Goal: Information Seeking & Learning: Learn about a topic

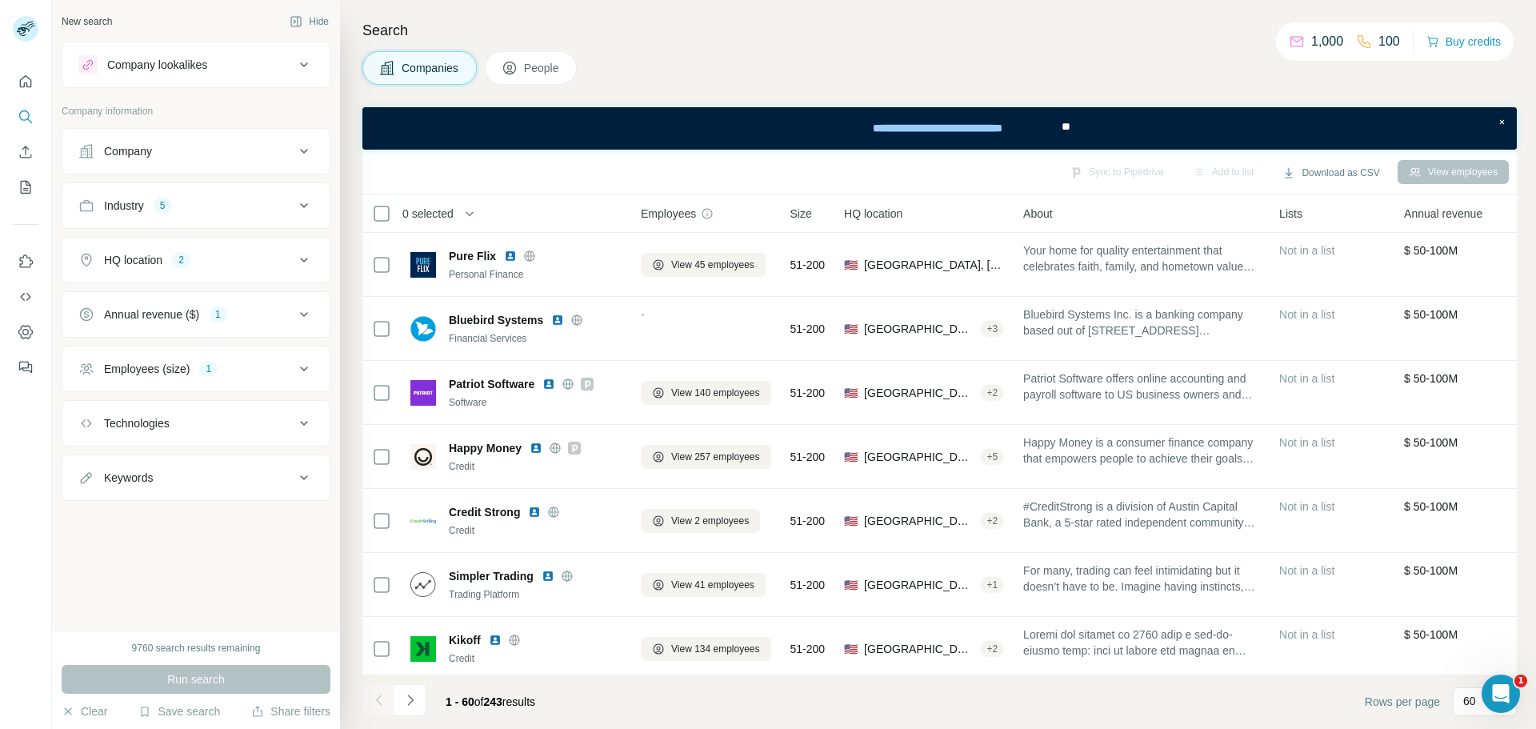
click at [258, 472] on div "Keywords" at bounding box center [186, 478] width 216 height 16
click at [202, 516] on input "text" at bounding box center [179, 517] width 203 height 29
paste input "**********"
type input "**********"
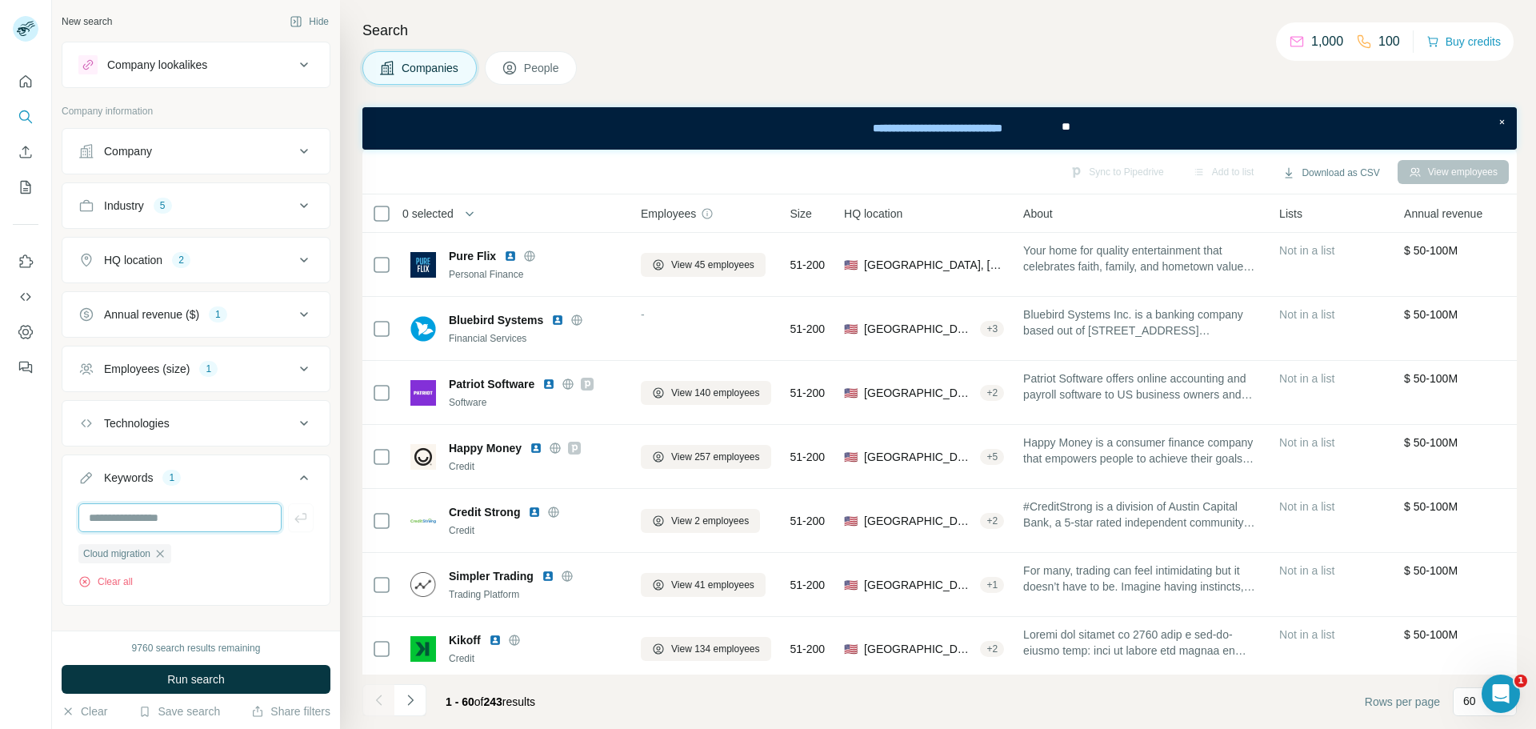
click at [186, 514] on input "text" at bounding box center [179, 517] width 203 height 29
paste input "**********"
type input "**********"
click at [163, 515] on input "text" at bounding box center [179, 517] width 203 height 29
paste input "******"
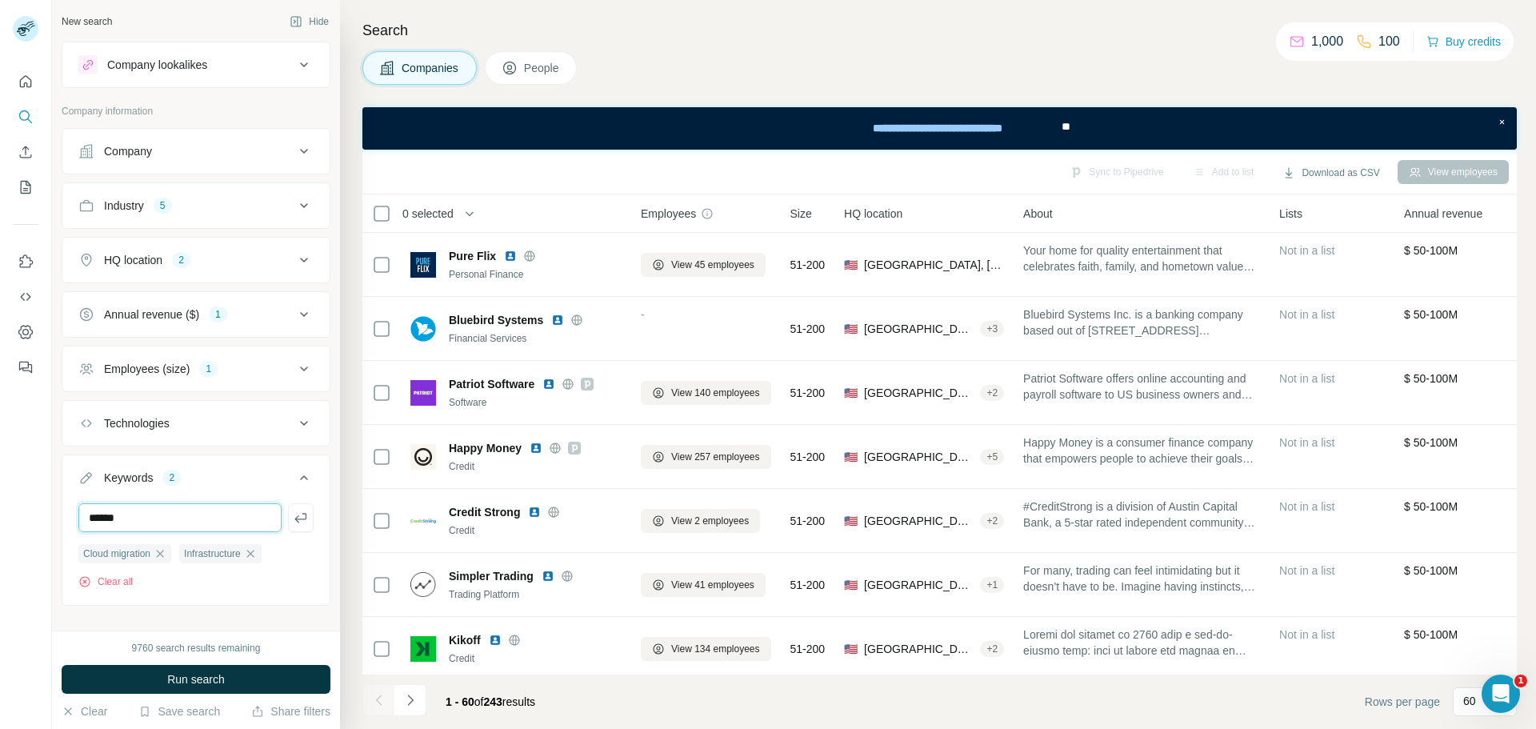
type input "******"
click at [211, 517] on input "text" at bounding box center [179, 517] width 203 height 29
paste input "**********"
type input "**********"
click at [179, 518] on input "text" at bounding box center [179, 517] width 203 height 29
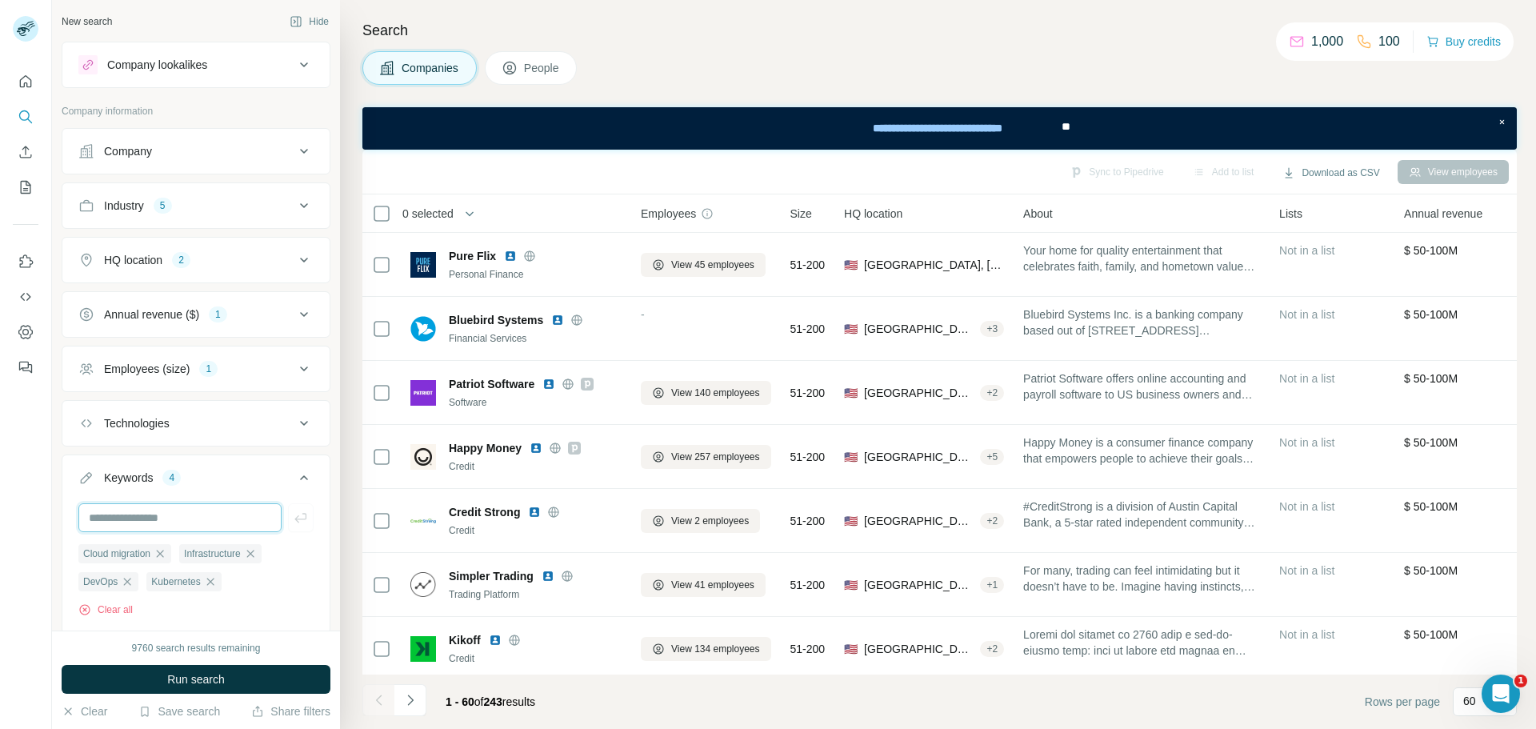
paste input "***"
type input "***"
click at [208, 676] on span "Run search" at bounding box center [196, 679] width 58 height 16
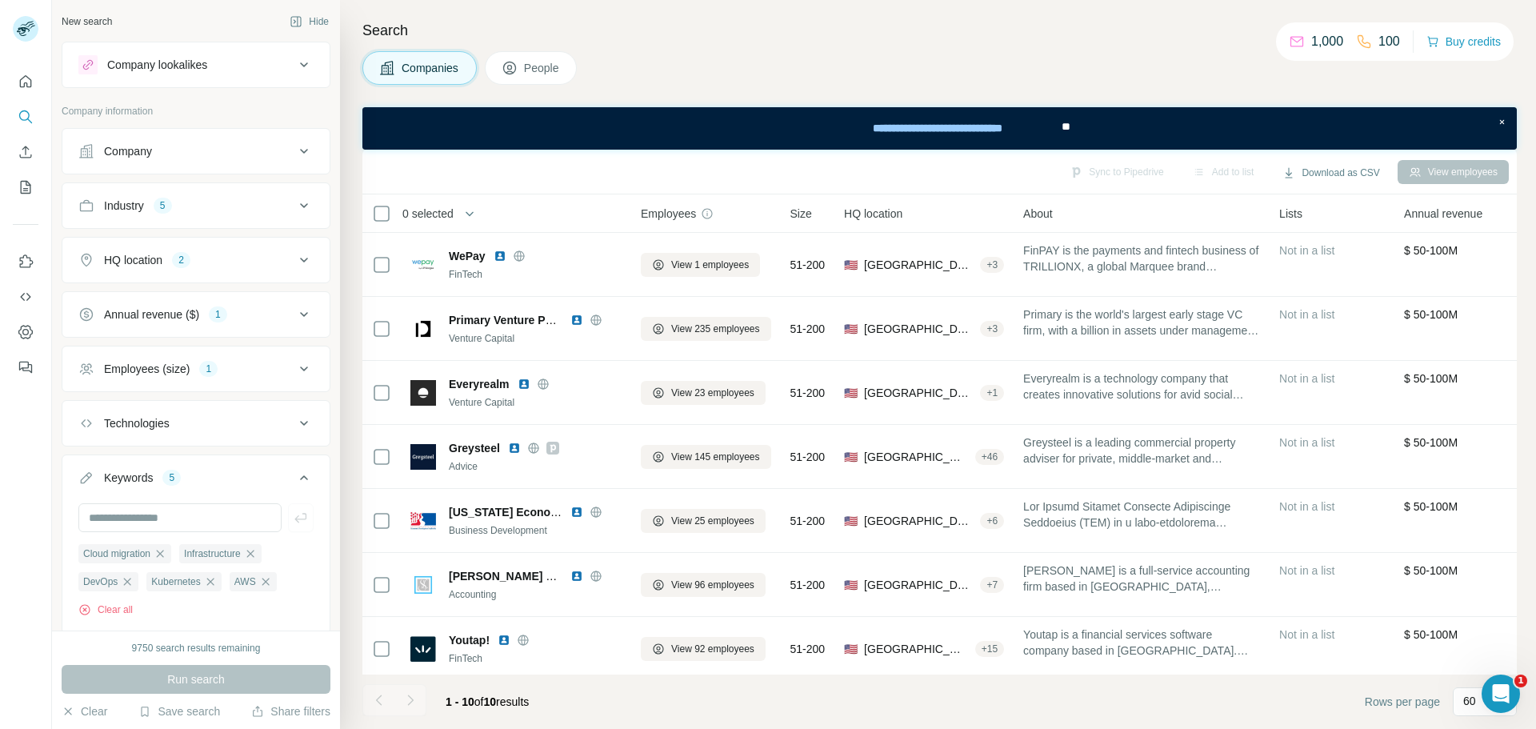
click at [550, 62] on span "People" at bounding box center [542, 68] width 37 height 16
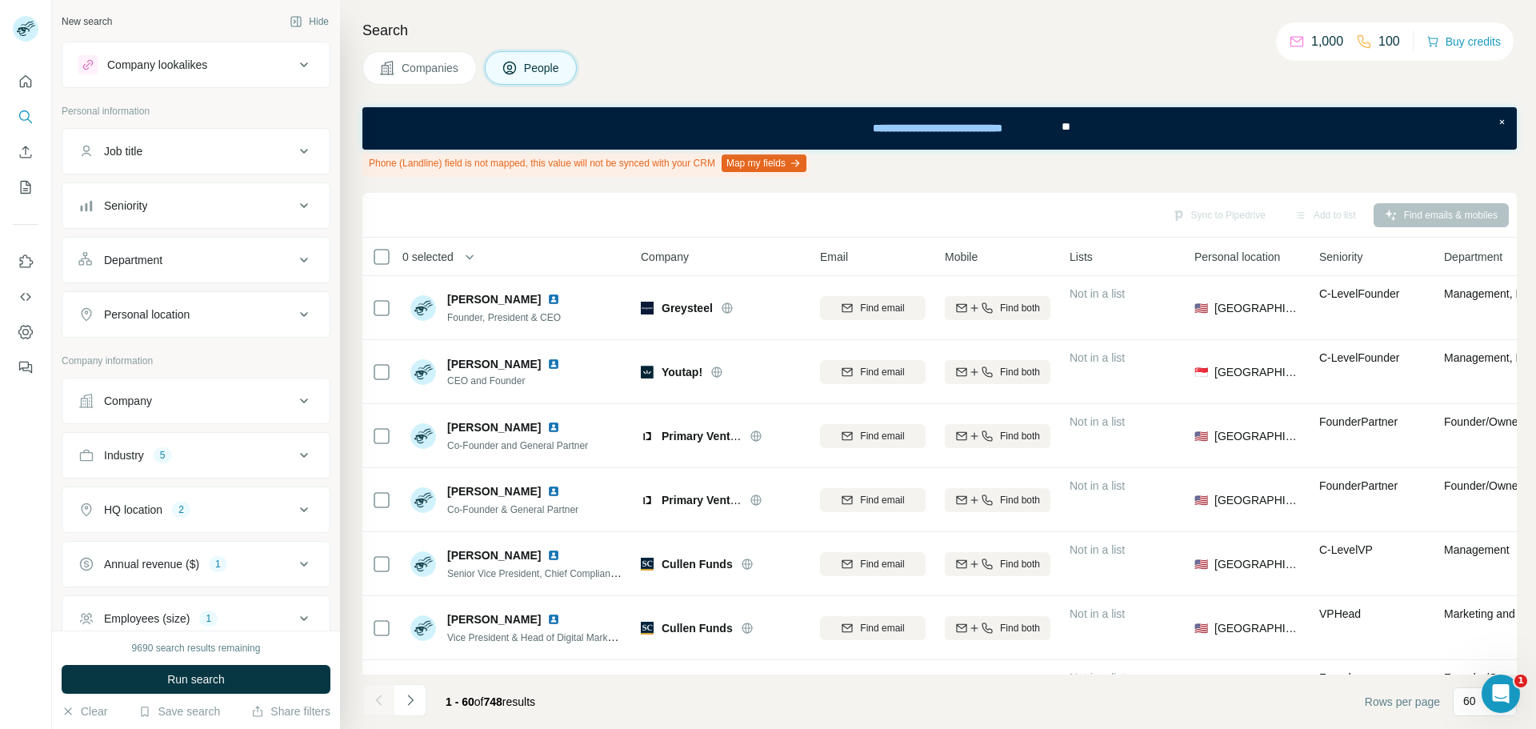
click at [230, 152] on div "Job title" at bounding box center [186, 151] width 216 height 16
click at [294, 154] on icon at bounding box center [303, 151] width 19 height 19
click at [294, 198] on icon at bounding box center [303, 205] width 19 height 19
click at [85, 276] on icon at bounding box center [87, 275] width 19 height 19
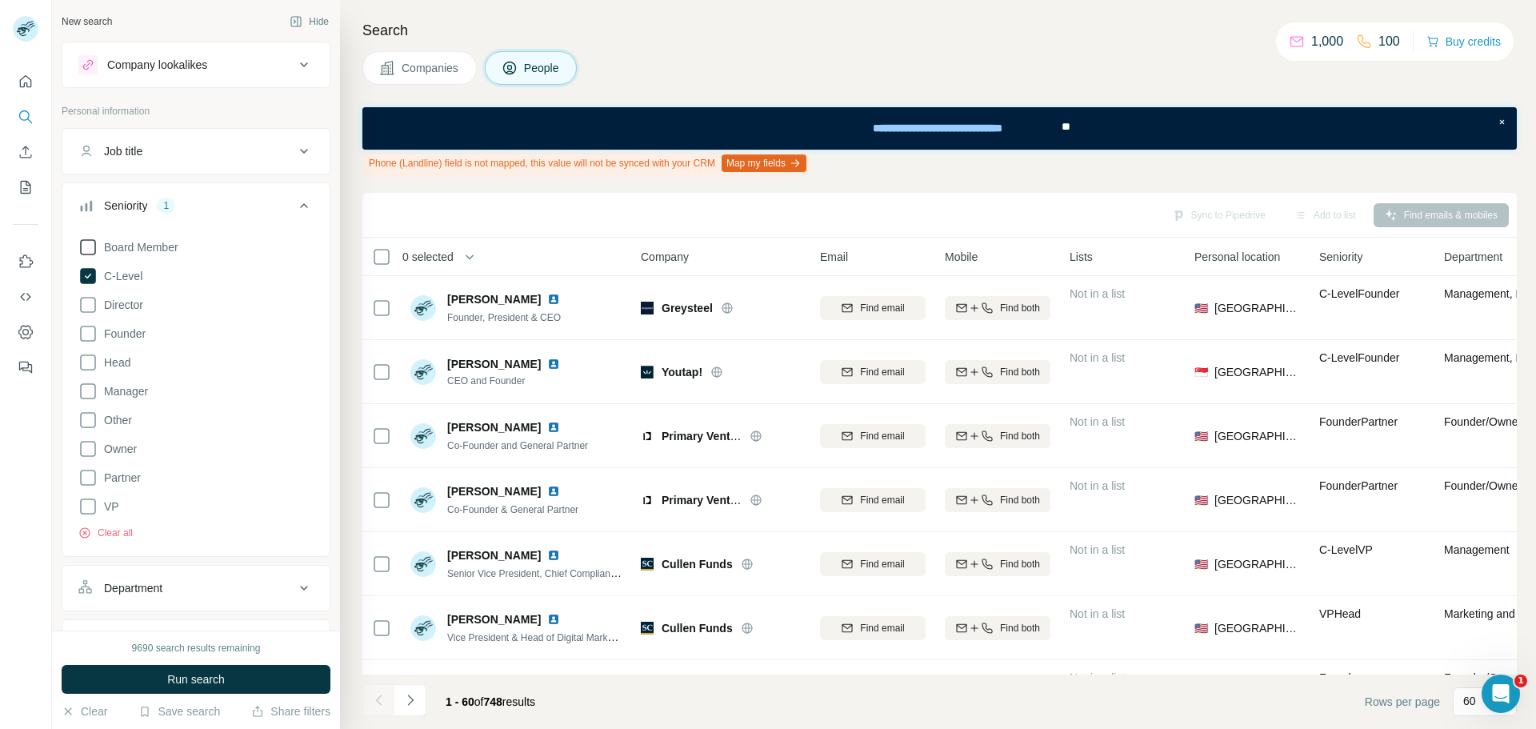
click at [91, 248] on icon at bounding box center [87, 247] width 19 height 19
click at [88, 304] on icon at bounding box center [87, 304] width 19 height 19
click at [240, 681] on button "Run search" at bounding box center [196, 679] width 269 height 29
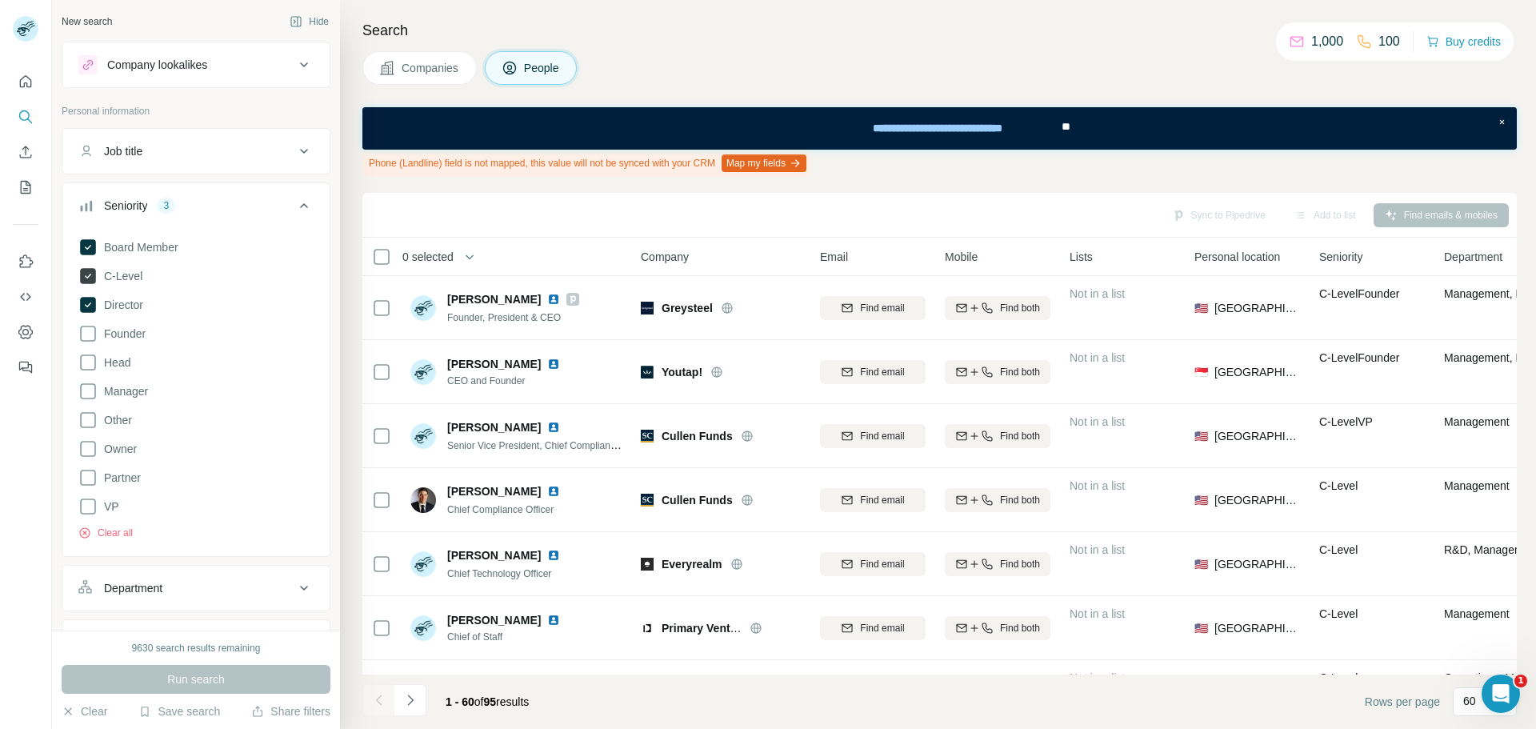
click at [81, 275] on icon at bounding box center [88, 276] width 16 height 16
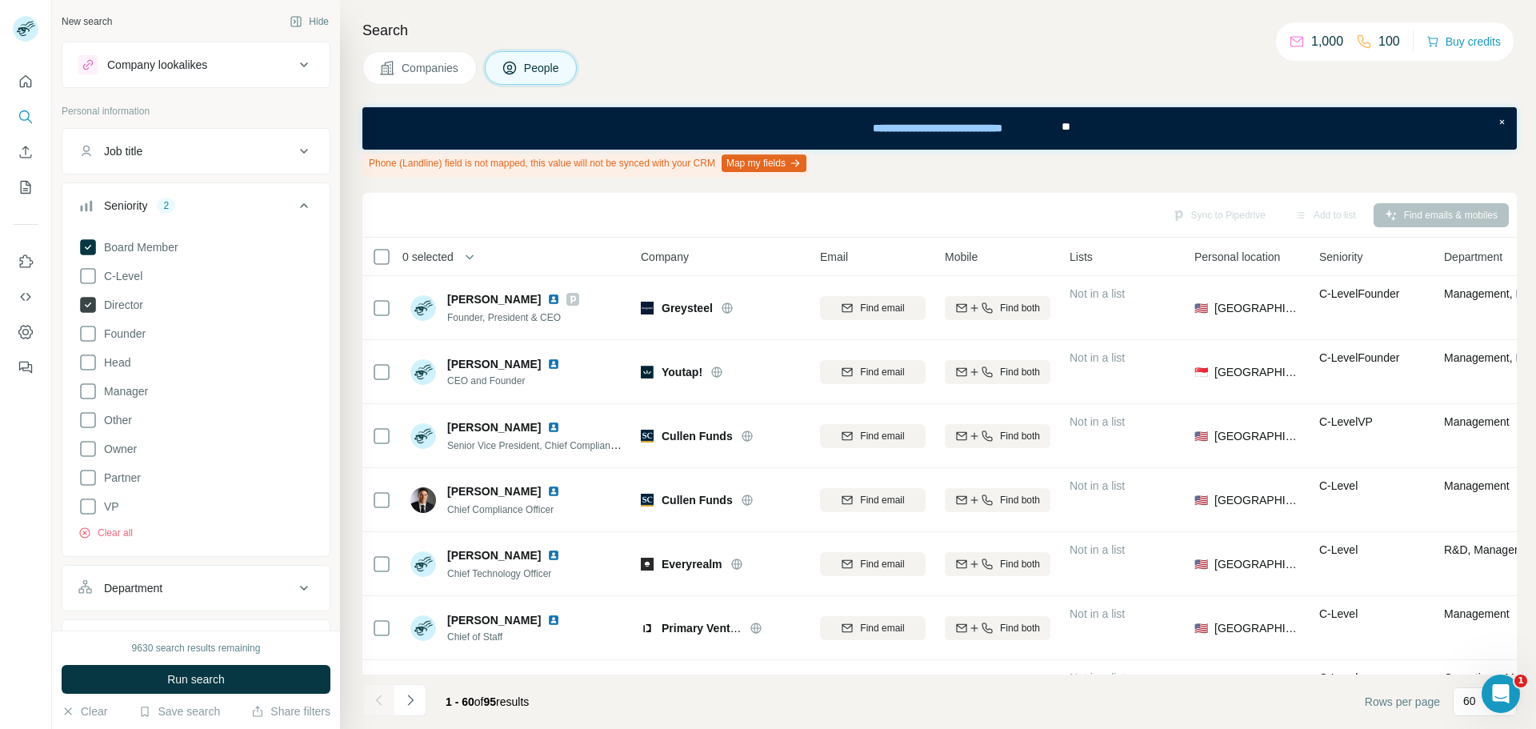
drag, startPoint x: 90, startPoint y: 303, endPoint x: 103, endPoint y: 312, distance: 15.5
click at [90, 306] on icon at bounding box center [87, 304] width 19 height 19
click at [232, 678] on button "Run search" at bounding box center [196, 679] width 269 height 29
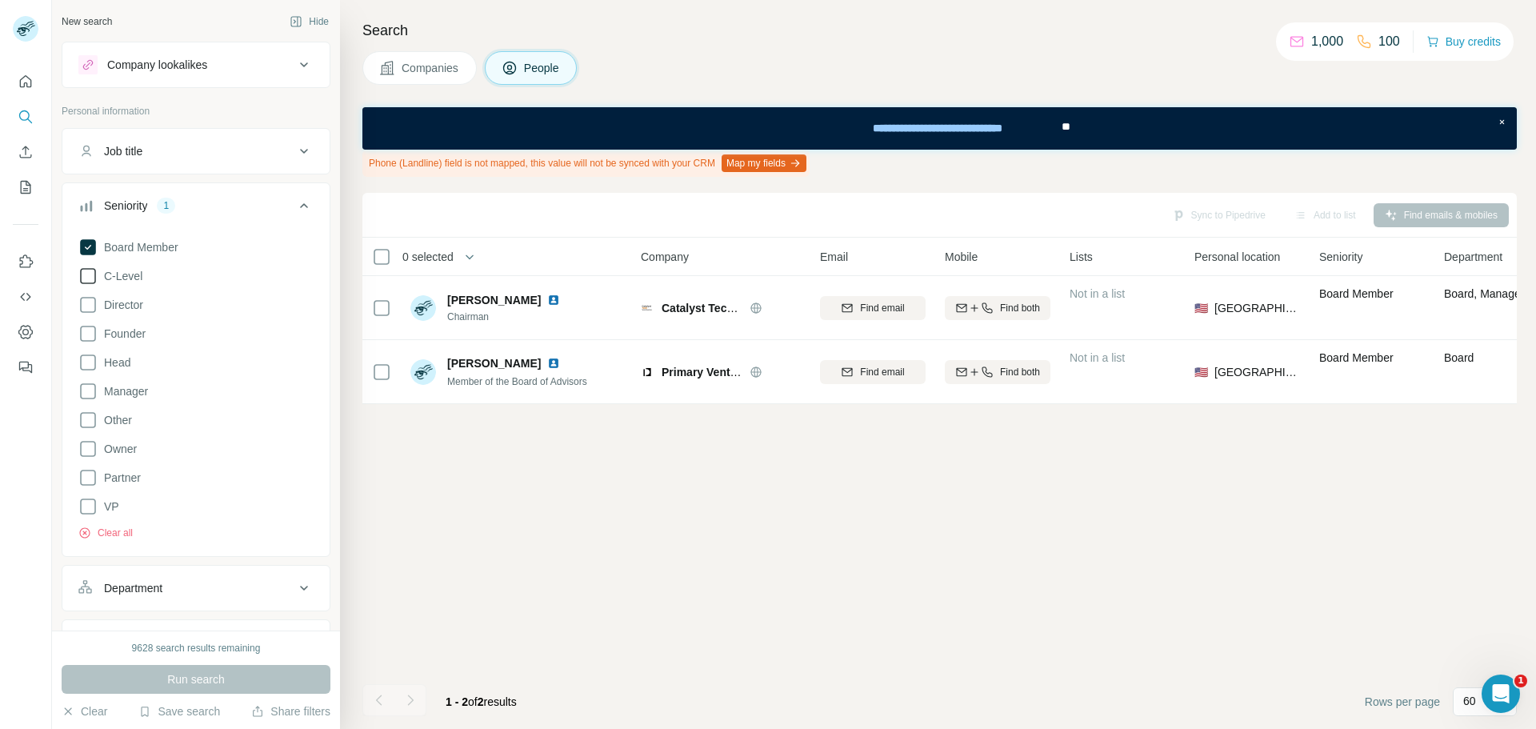
click at [92, 279] on icon at bounding box center [87, 275] width 19 height 19
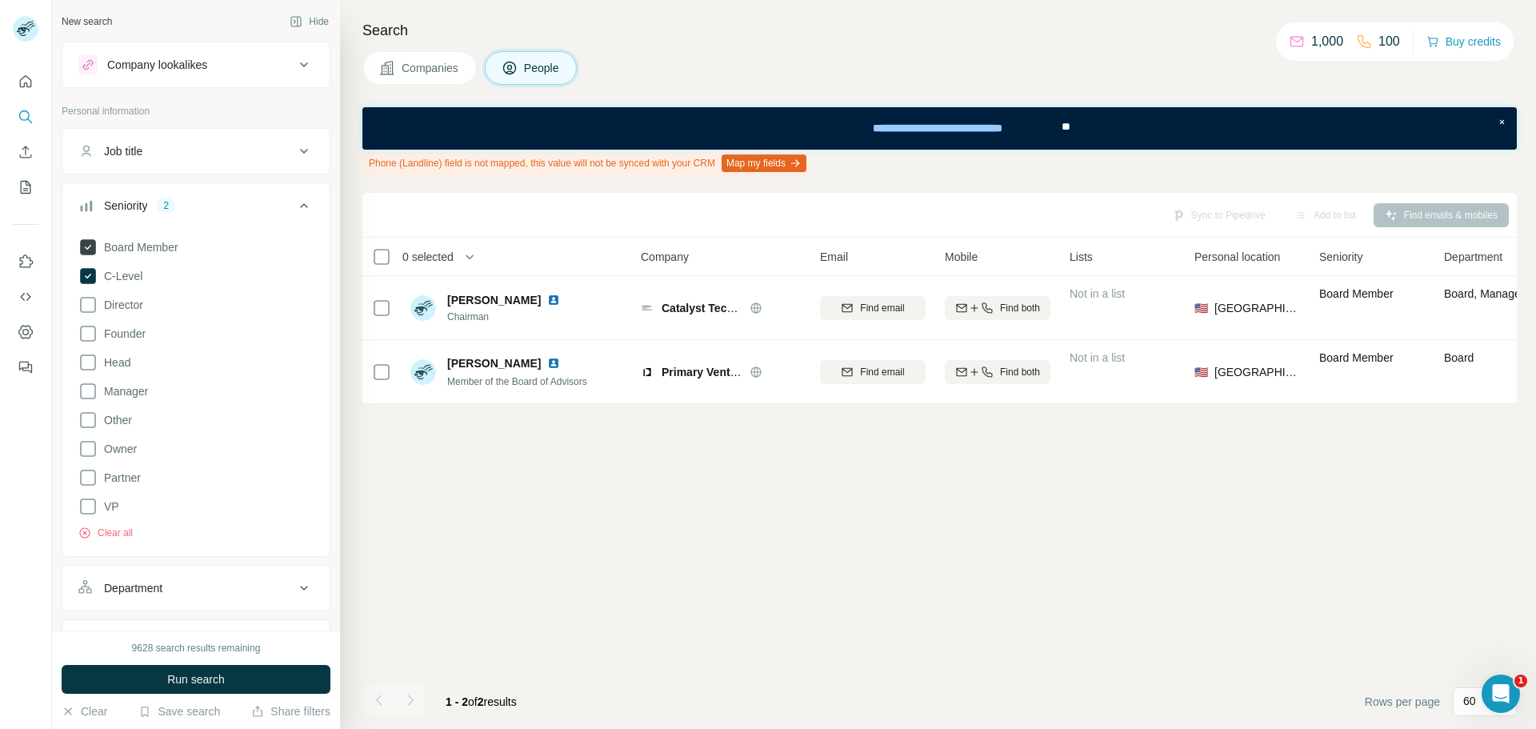
click at [86, 252] on icon at bounding box center [88, 247] width 16 height 16
click at [90, 300] on icon at bounding box center [87, 304] width 19 height 19
click at [161, 681] on button "Run search" at bounding box center [196, 679] width 269 height 29
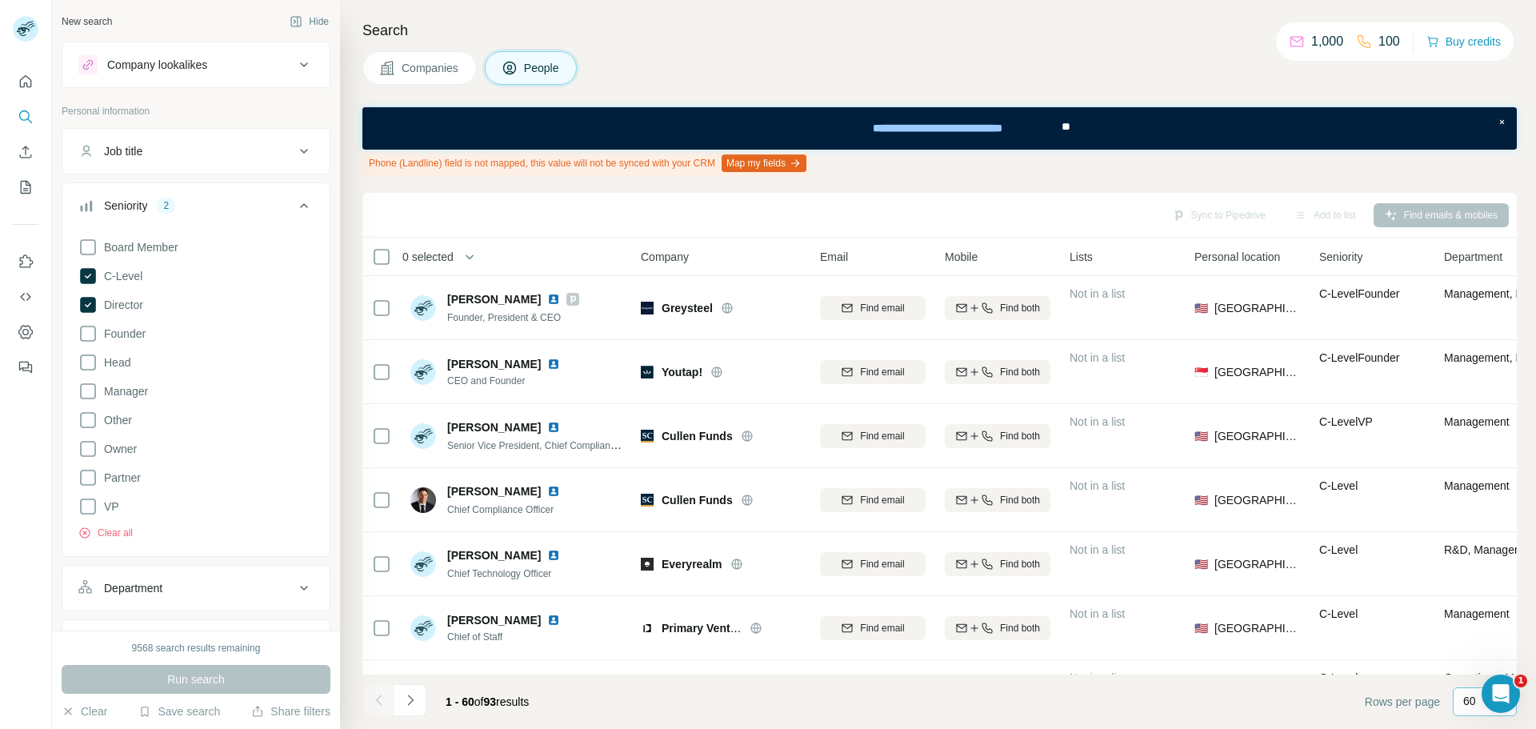
drag, startPoint x: 1465, startPoint y: 706, endPoint x: 1465, endPoint y: 690, distance: 15.2
click at [1465, 702] on p "60" at bounding box center [1469, 701] width 13 height 16
click at [1271, 701] on footer "1 - 60 of 93 results Rows per page 60" at bounding box center [939, 701] width 1154 height 54
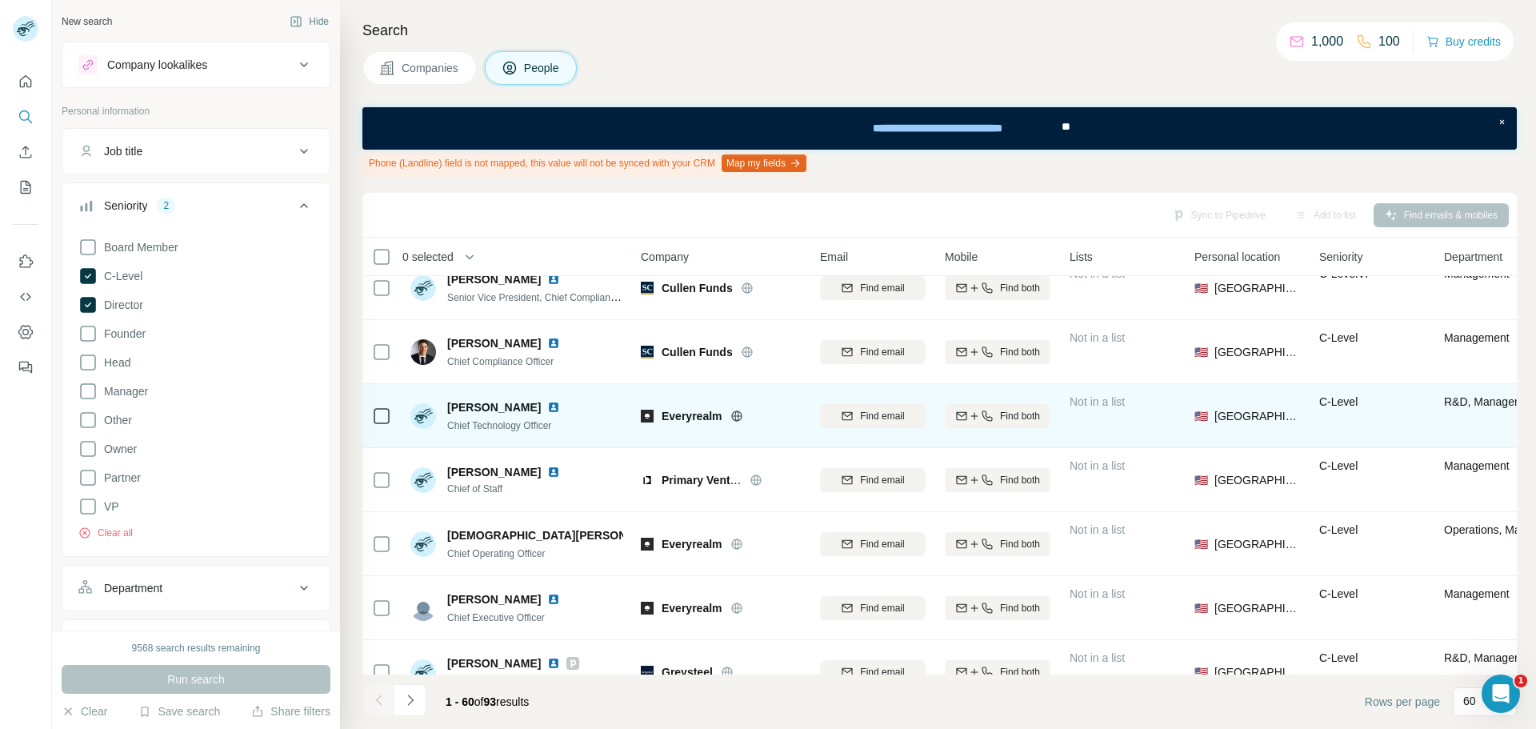
scroll to position [160, 0]
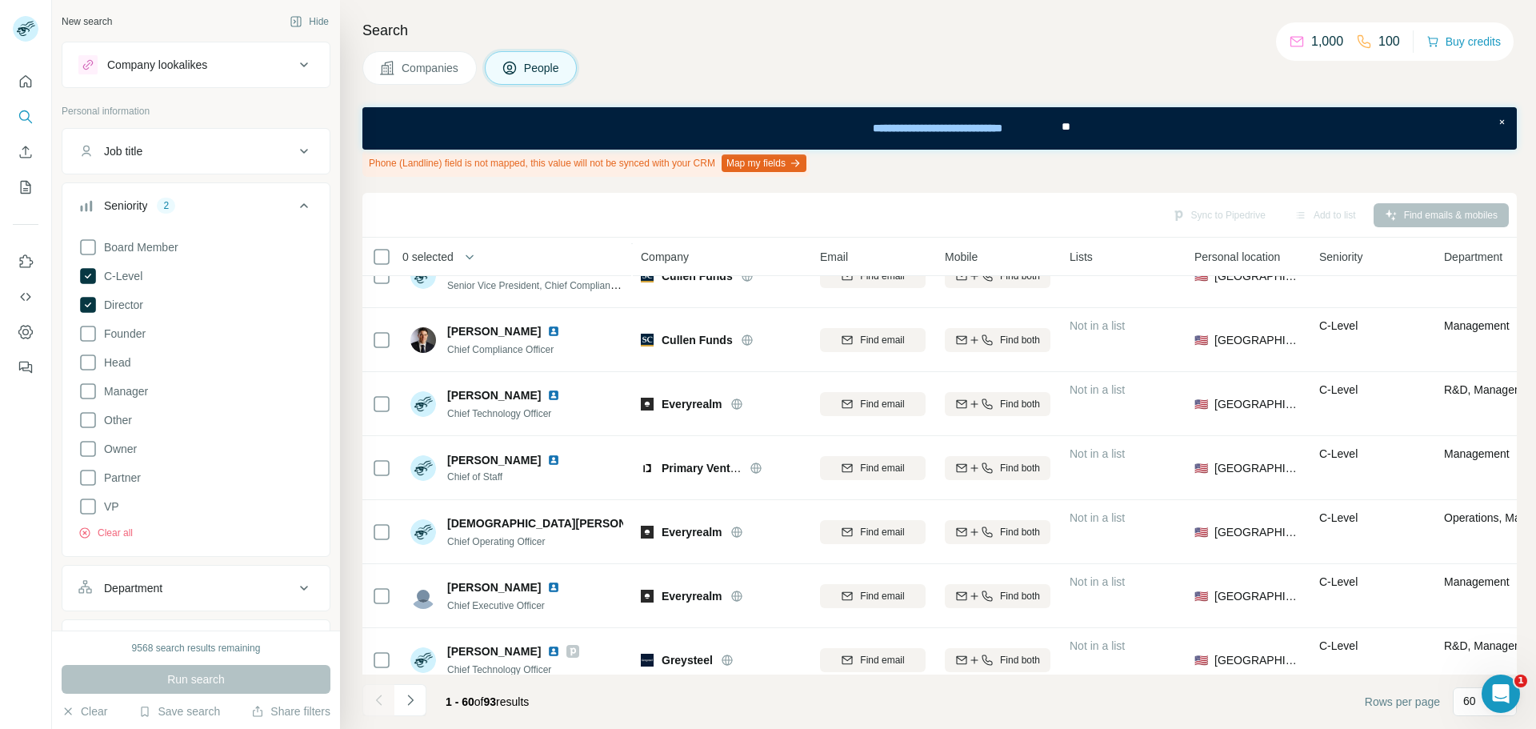
click at [294, 206] on icon at bounding box center [303, 205] width 19 height 19
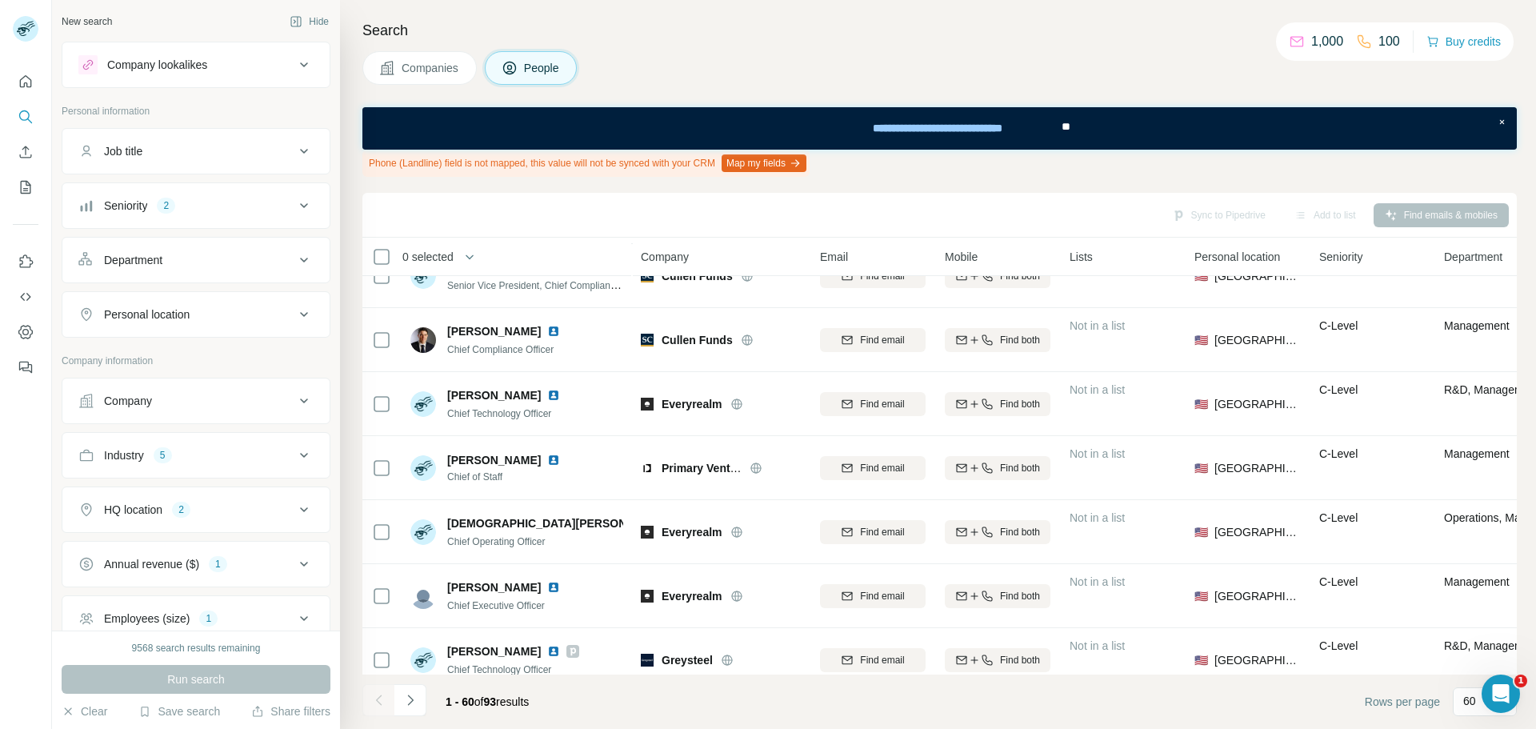
click at [294, 156] on icon at bounding box center [303, 151] width 19 height 19
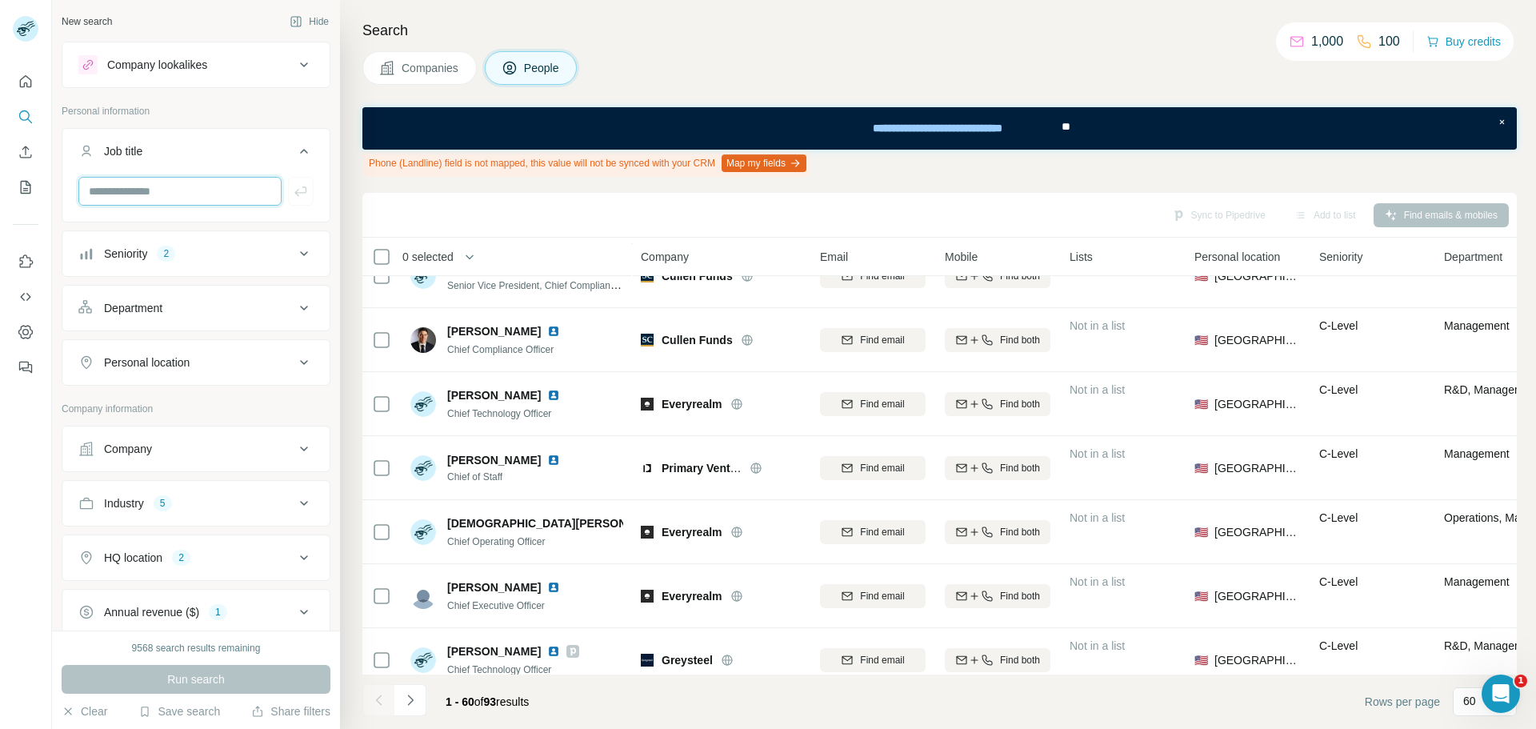
click at [229, 188] on input "text" at bounding box center [179, 191] width 203 height 29
click at [294, 310] on icon at bounding box center [303, 307] width 19 height 19
click at [288, 345] on icon at bounding box center [296, 348] width 16 height 16
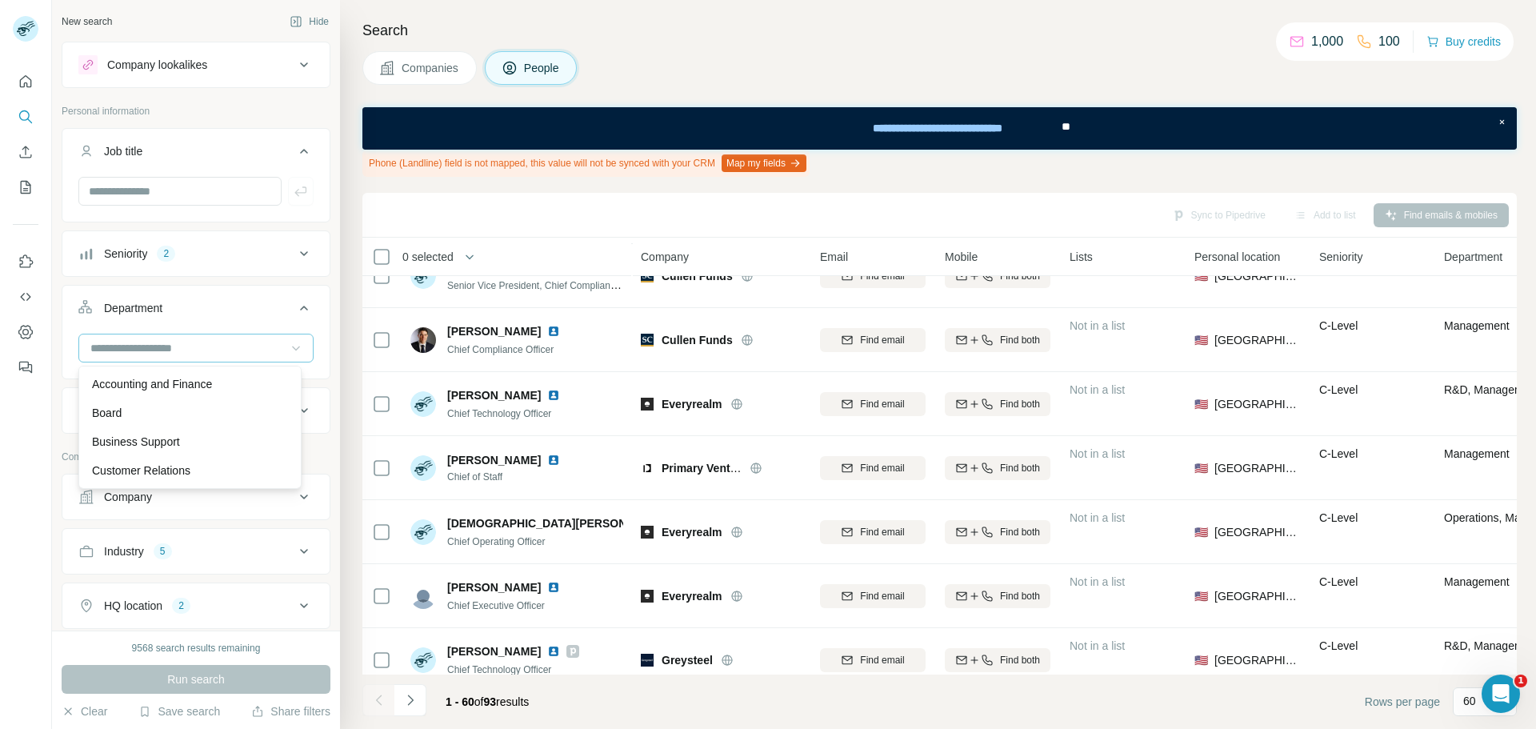
click at [294, 316] on icon at bounding box center [303, 307] width 19 height 19
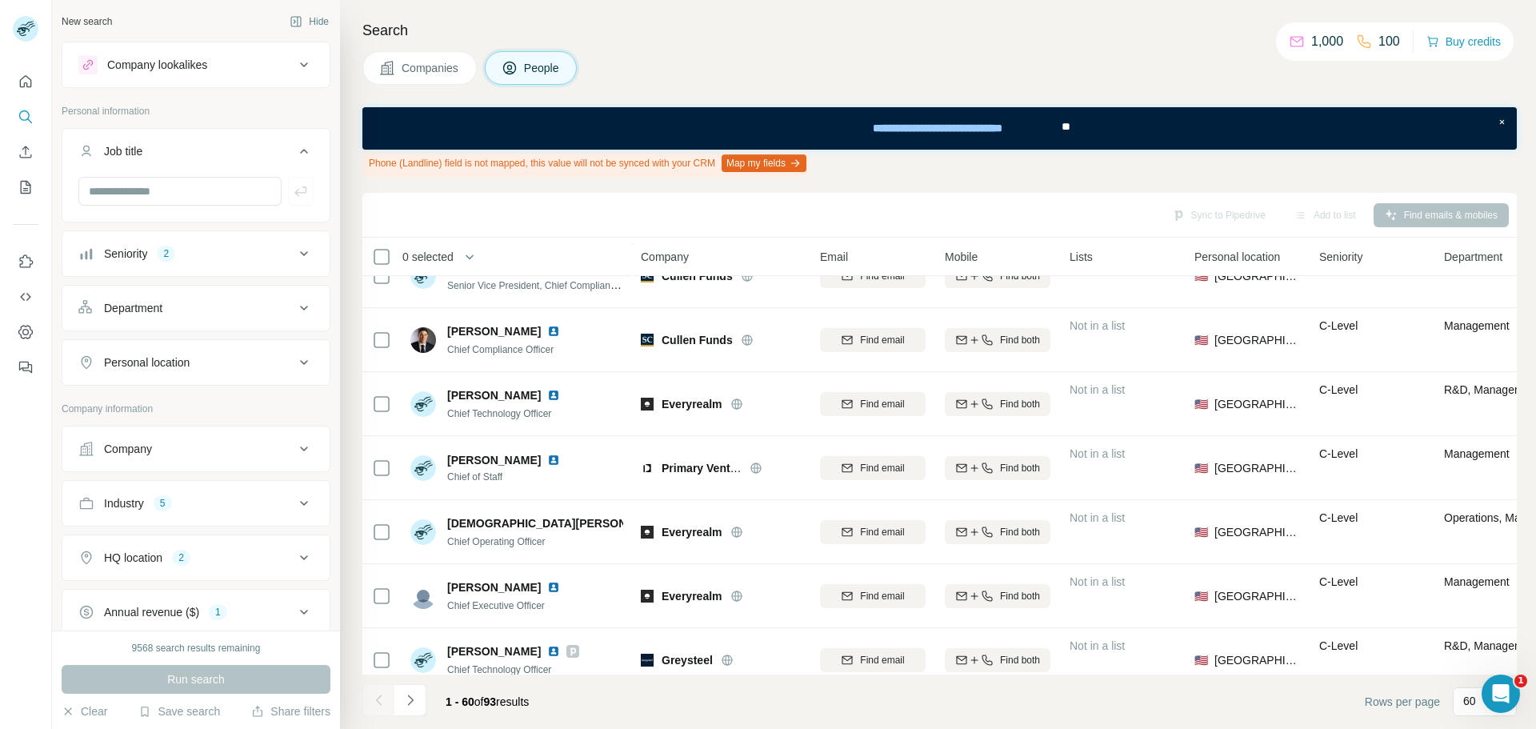
click at [294, 362] on icon at bounding box center [303, 362] width 19 height 19
click at [294, 252] on icon at bounding box center [303, 253] width 19 height 19
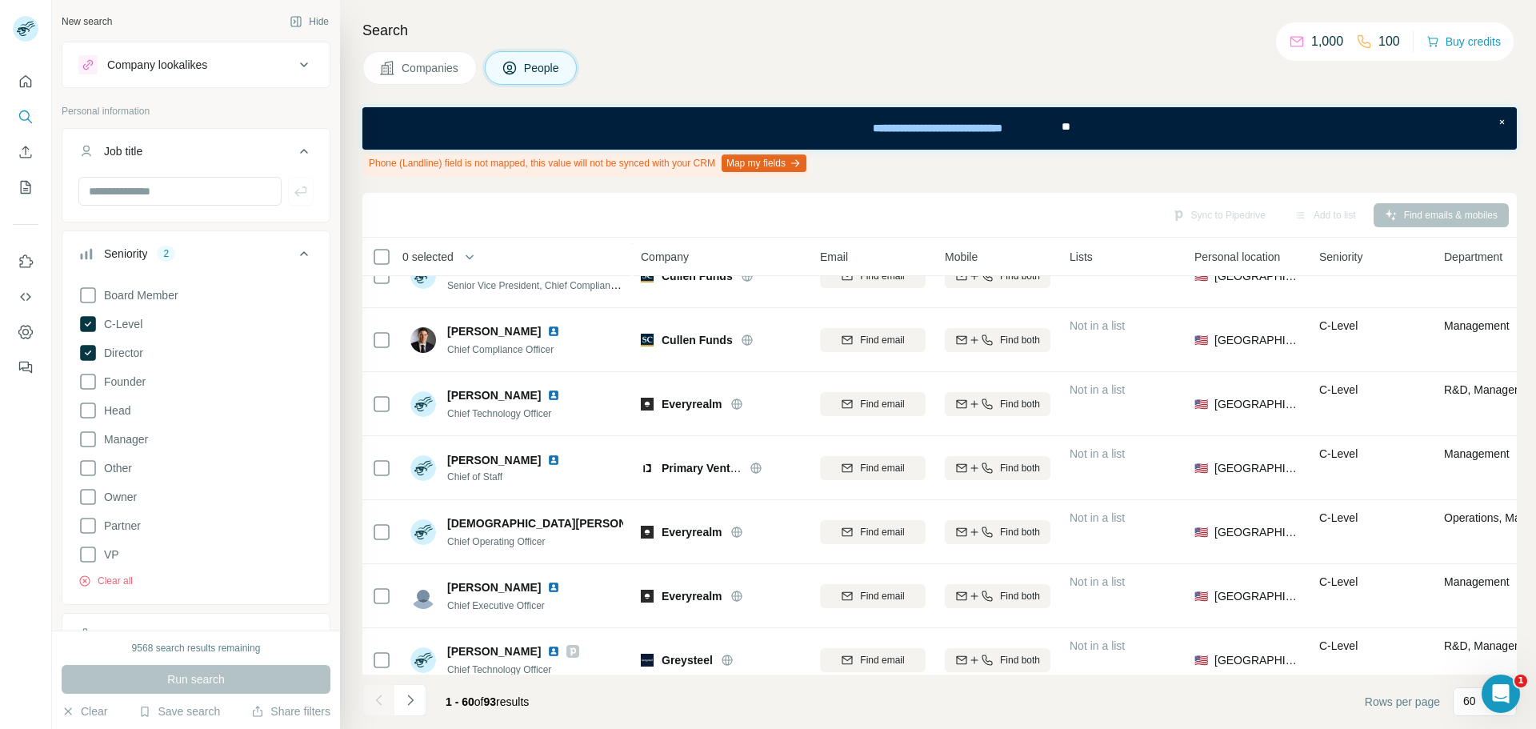
click at [294, 252] on icon at bounding box center [303, 253] width 19 height 19
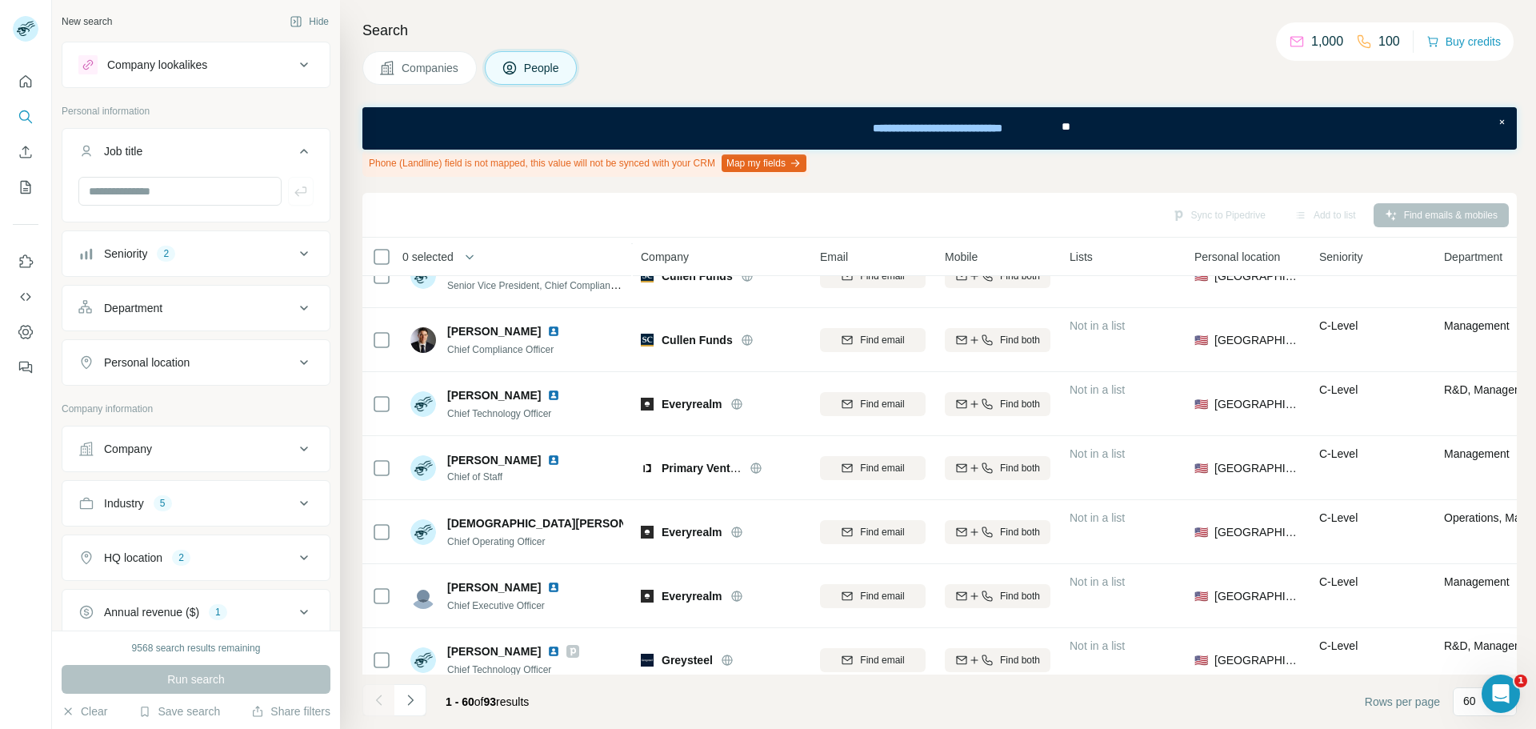
click at [294, 305] on icon at bounding box center [303, 307] width 19 height 19
click at [273, 341] on input at bounding box center [188, 348] width 198 height 18
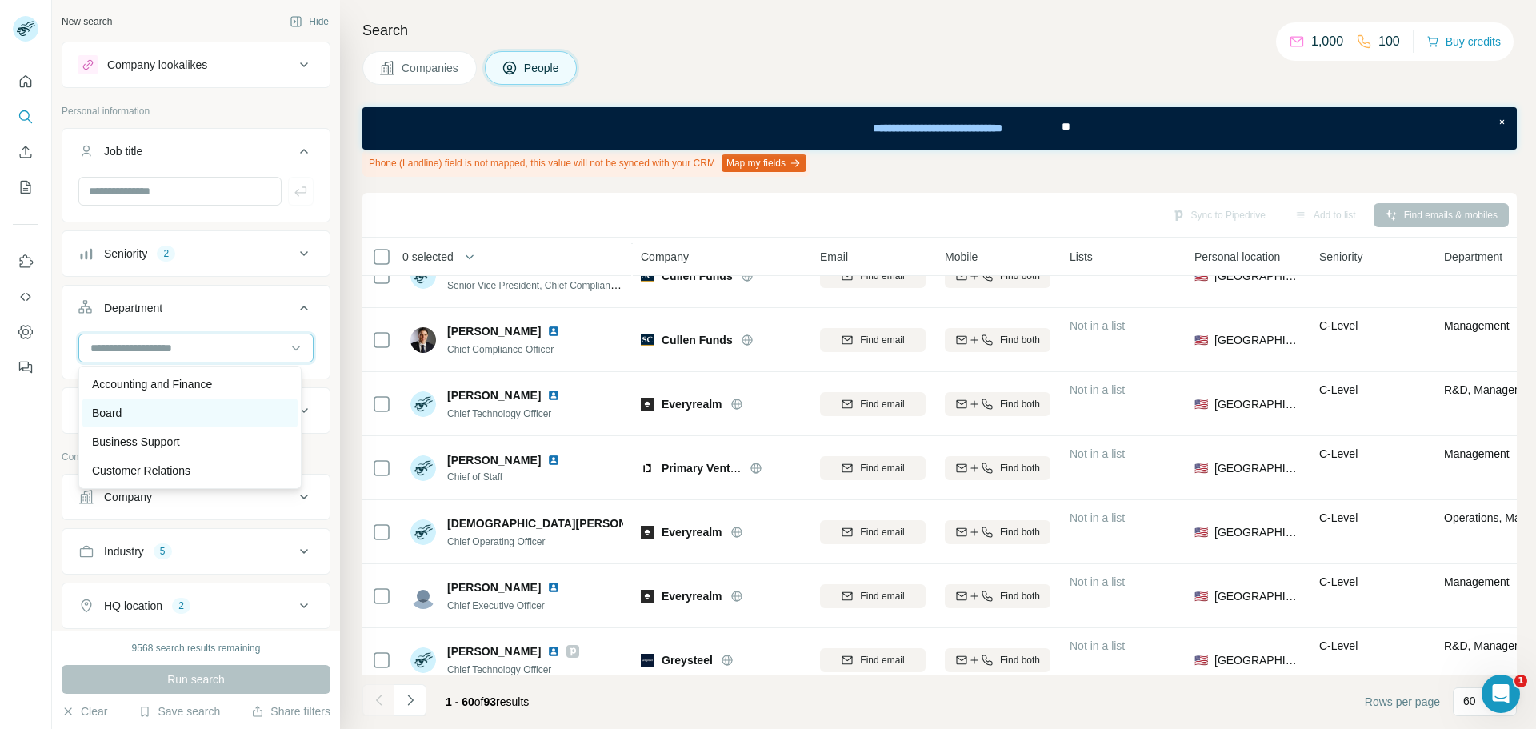
scroll to position [80, 0]
click at [147, 473] on p "Engineering" at bounding box center [122, 477] width 60 height 16
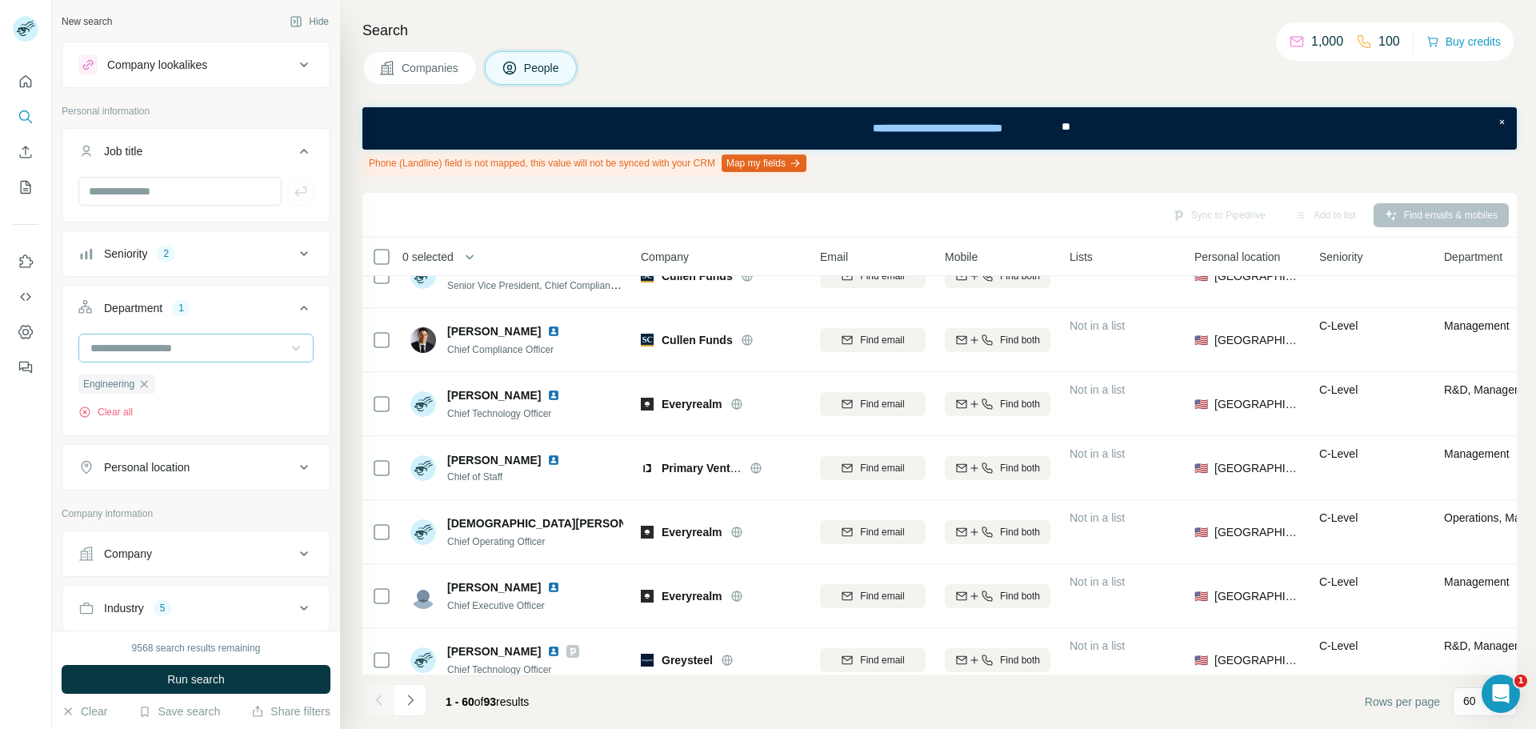
click at [288, 339] on div at bounding box center [296, 348] width 16 height 29
click at [194, 422] on div "Founder/Owner" at bounding box center [190, 426] width 196 height 16
click at [242, 344] on input at bounding box center [188, 348] width 198 height 18
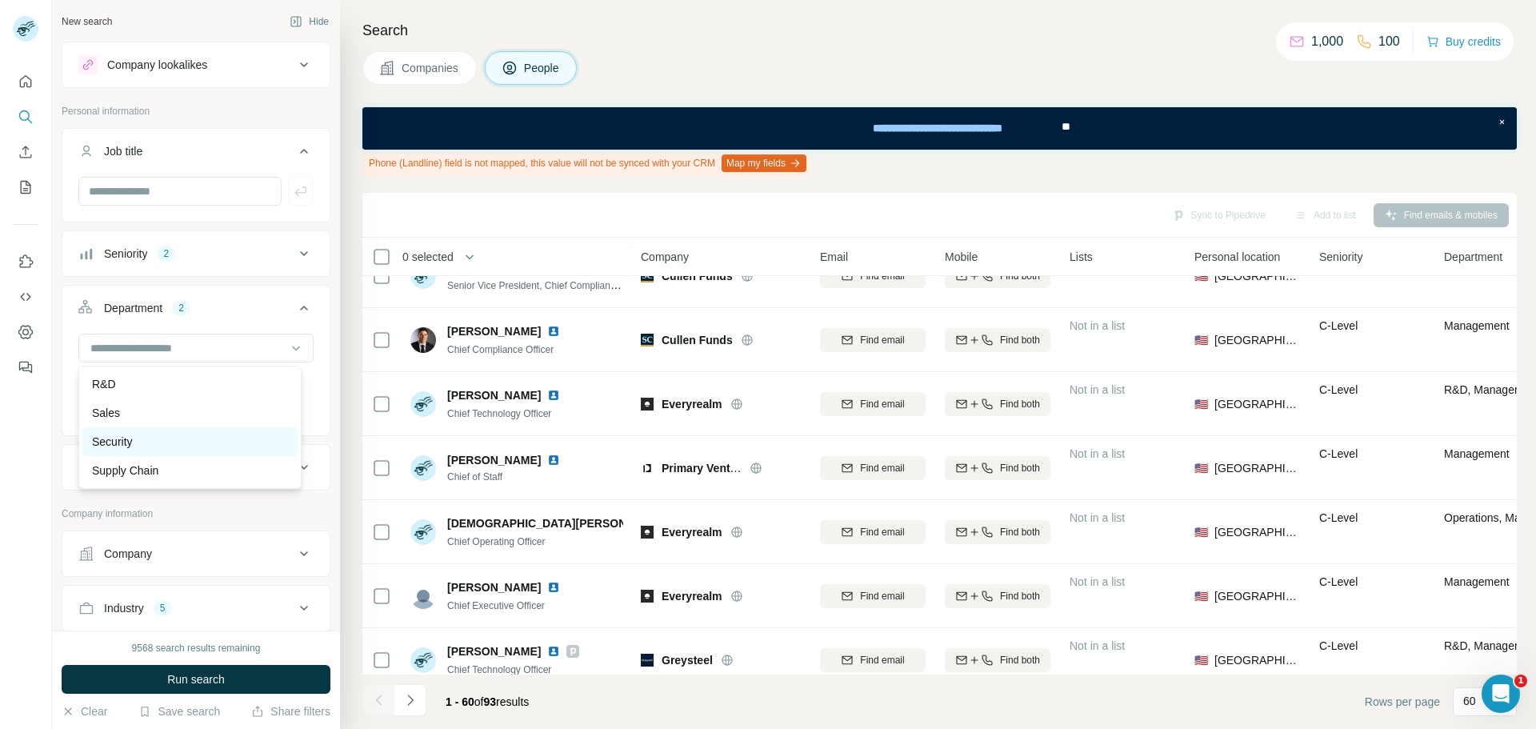
click at [133, 441] on p "Security" at bounding box center [112, 442] width 41 height 16
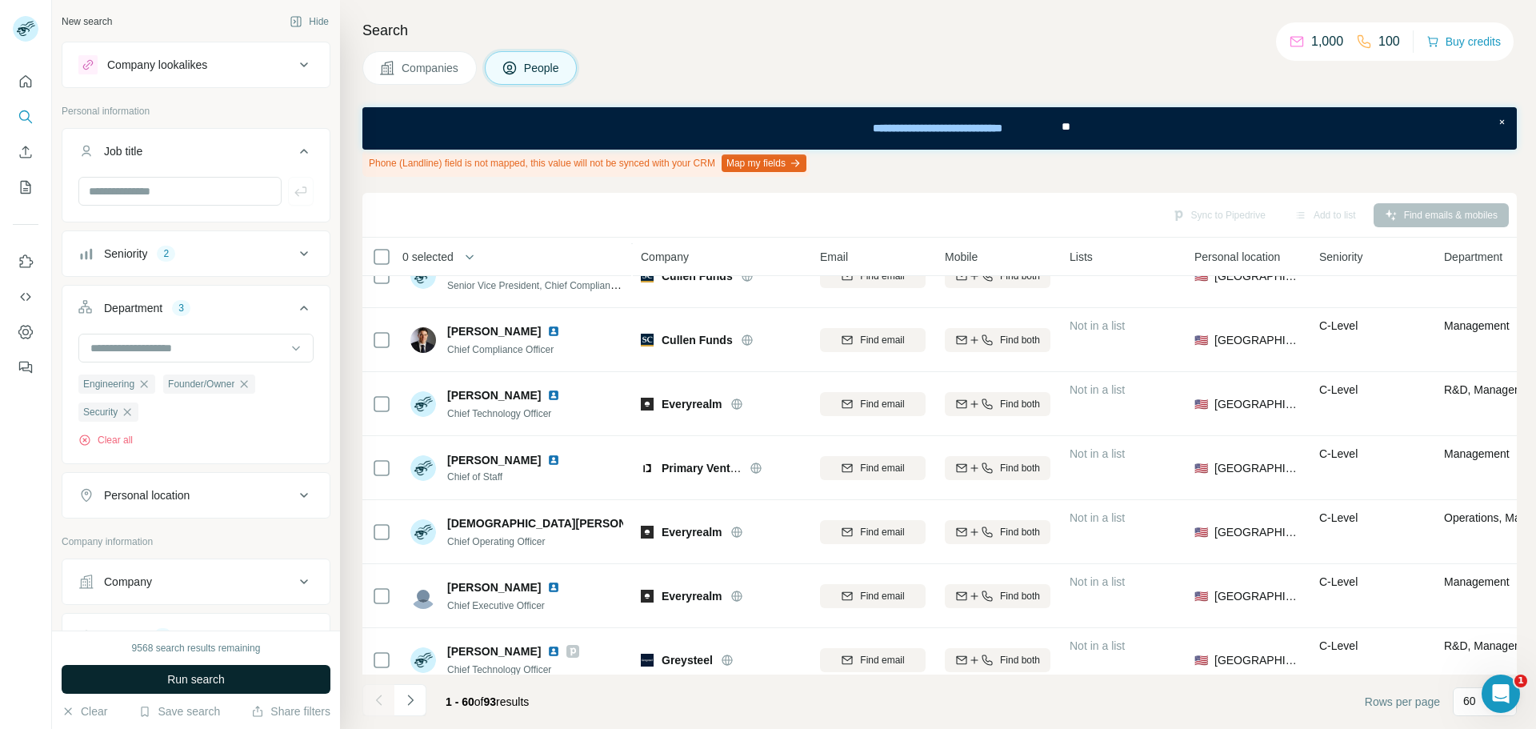
click at [238, 678] on button "Run search" at bounding box center [196, 679] width 269 height 29
